Goal: Task Accomplishment & Management: Complete application form

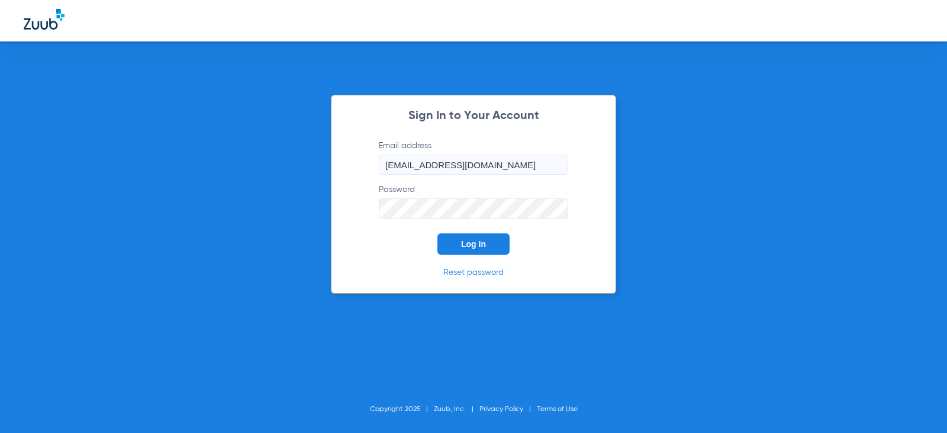
click at [490, 245] on button "Log In" at bounding box center [474, 243] width 72 height 21
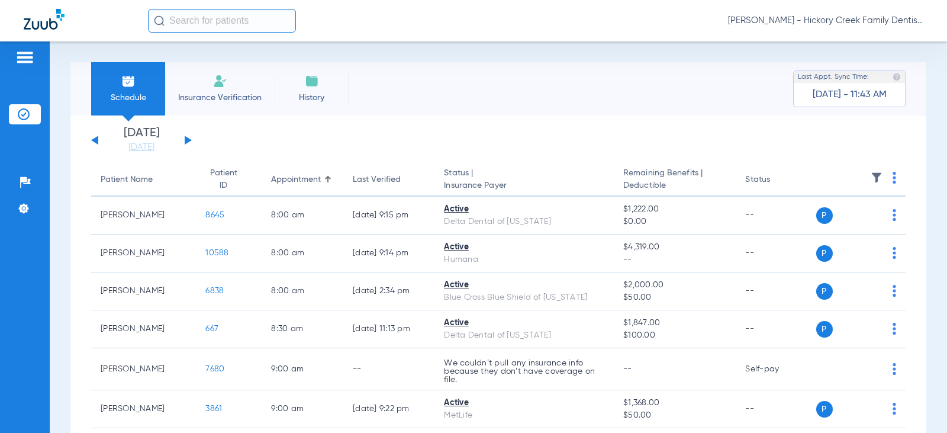
click at [192, 137] on app-single-date-navigator "[DATE] [DATE] [DATE] [DATE] [DATE] [DATE] [DATE] [DATE] [DATE] [DATE] [DATE] [D…" at bounding box center [498, 140] width 815 height 26
click at [188, 139] on button at bounding box center [188, 140] width 7 height 9
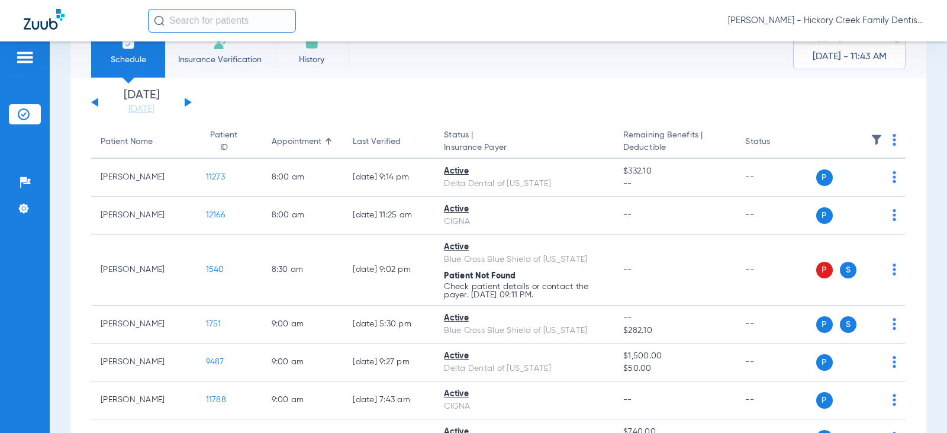
scroll to position [59, 0]
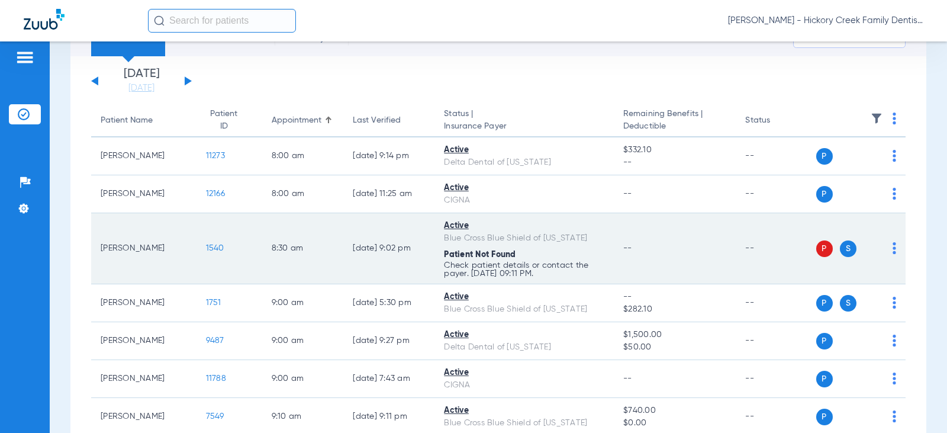
click at [599, 258] on td "Active Blue Cross Blue Shield of [US_STATE] Patient Not Found Check patient det…" at bounding box center [524, 248] width 179 height 71
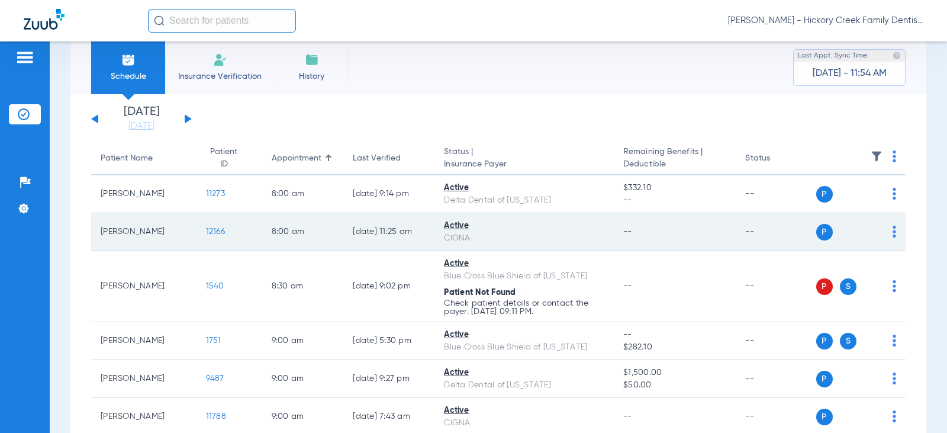
scroll to position [0, 0]
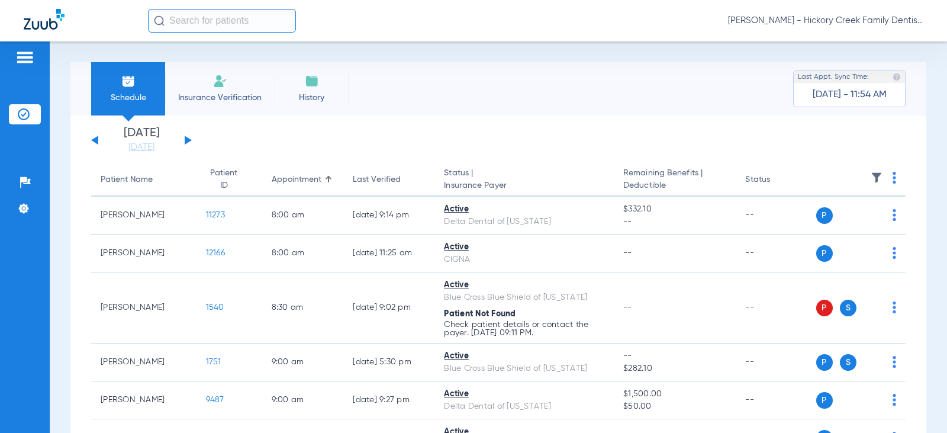
click at [233, 96] on span "Insurance Verification" at bounding box center [220, 98] width 92 height 12
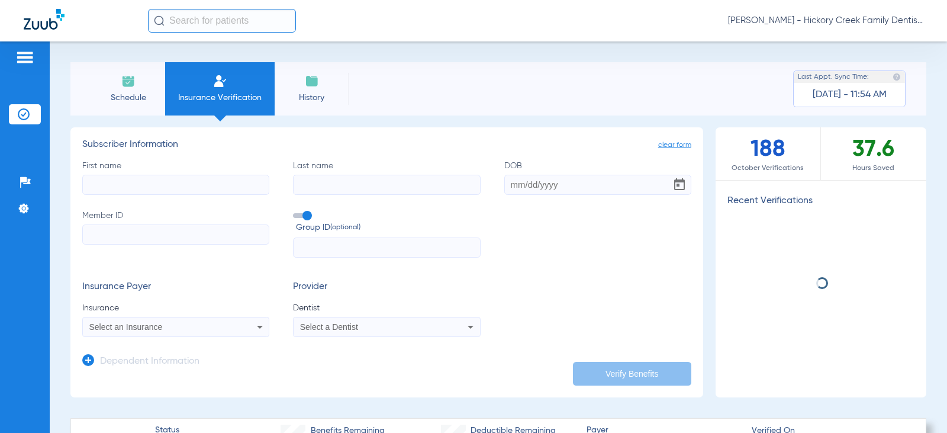
click at [142, 191] on input "First name" at bounding box center [175, 185] width 187 height 20
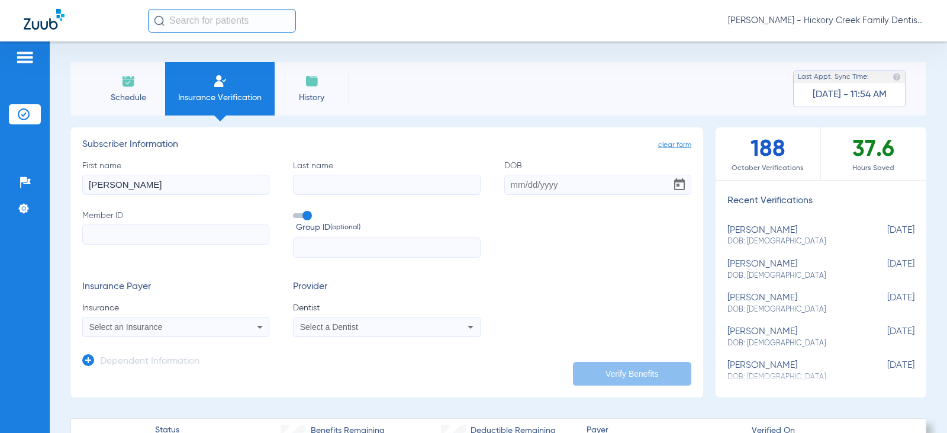
type input "[PERSON_NAME]"
type input "[DATE]"
click at [221, 235] on input "Member ID" at bounding box center [175, 234] width 187 height 20
paste input "984989005"
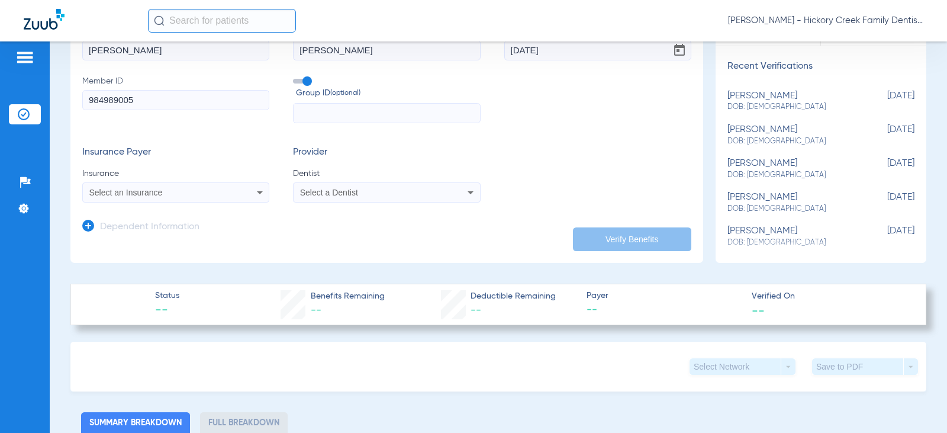
scroll to position [178, 0]
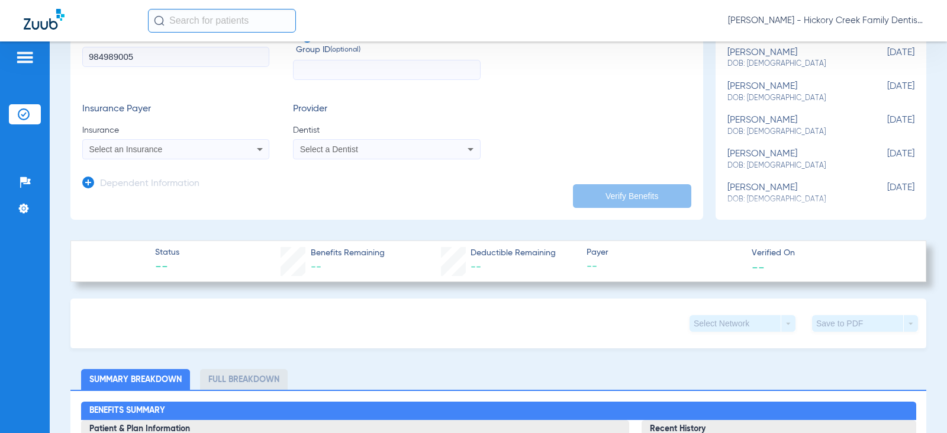
type input "984989005"
click at [178, 159] on mat-select "Select an Insurance" at bounding box center [175, 149] width 187 height 20
click at [165, 148] on div "Select an Insurance" at bounding box center [158, 149] width 139 height 8
type input "P"
